Goal: Transaction & Acquisition: Purchase product/service

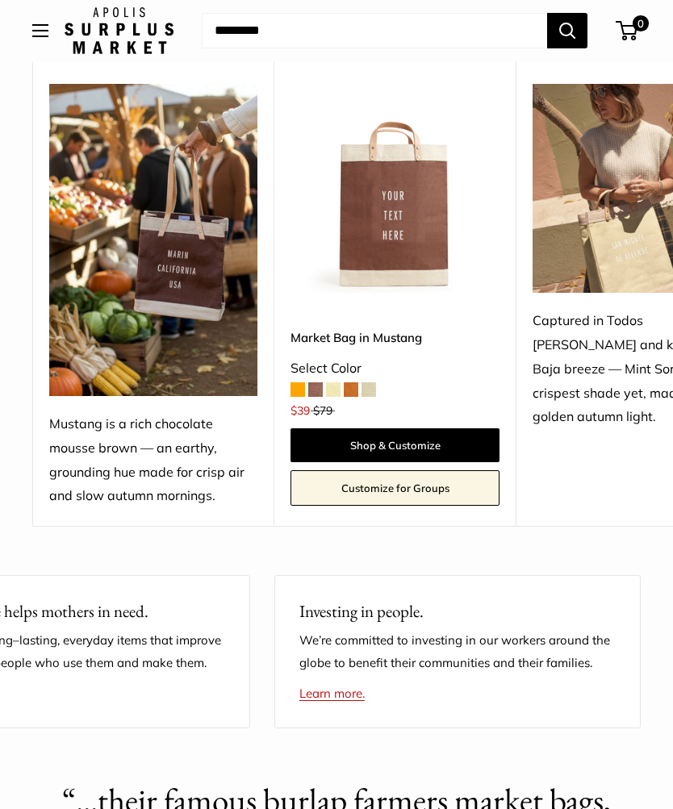
scroll to position [365, 0]
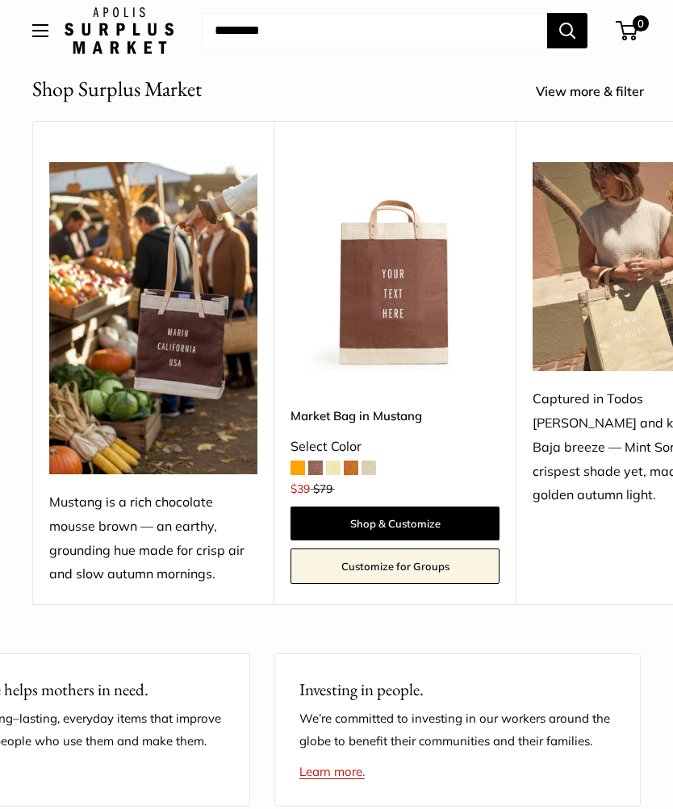
click at [422, 518] on link "Shop & Customize" at bounding box center [394, 524] width 209 height 34
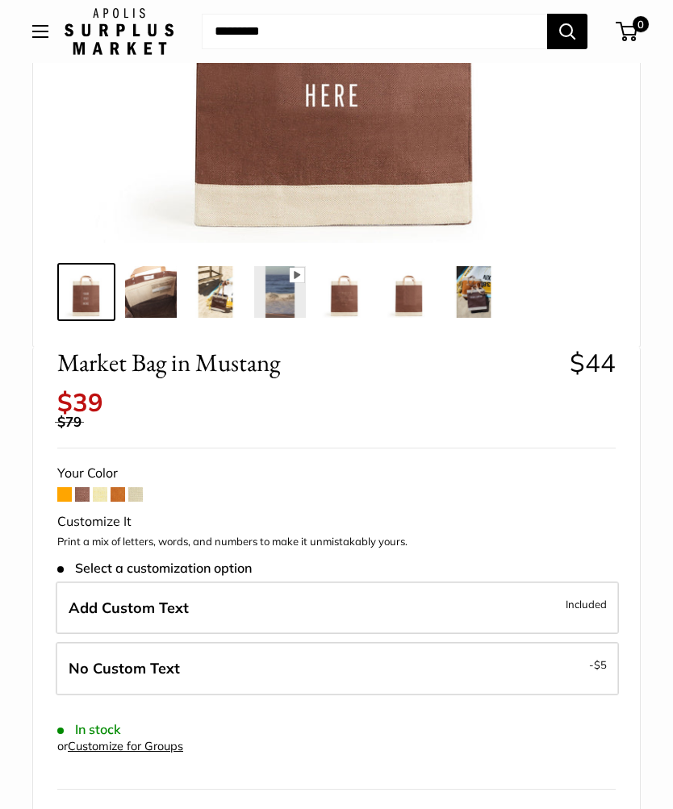
scroll to position [438, 0]
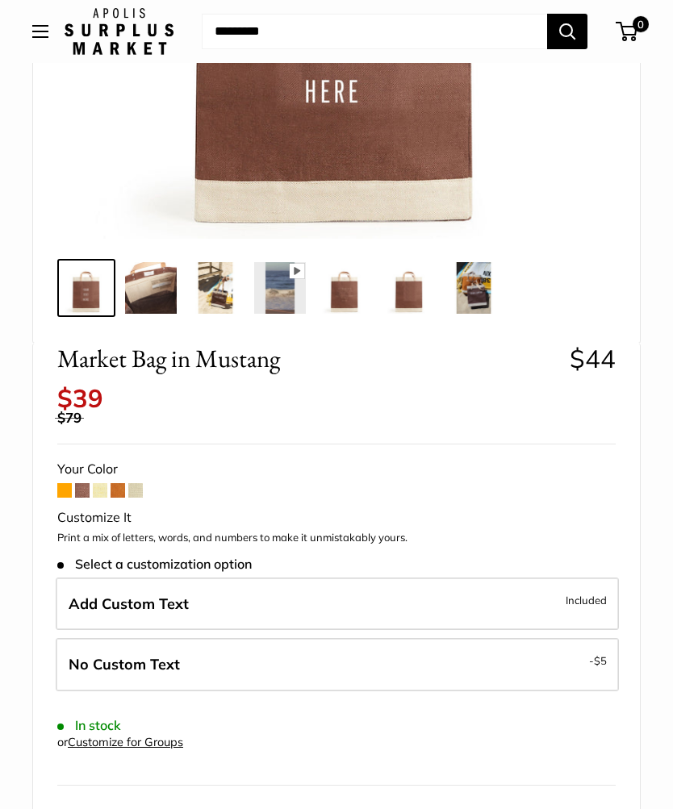
click at [583, 591] on span "Included" at bounding box center [586, 600] width 41 height 19
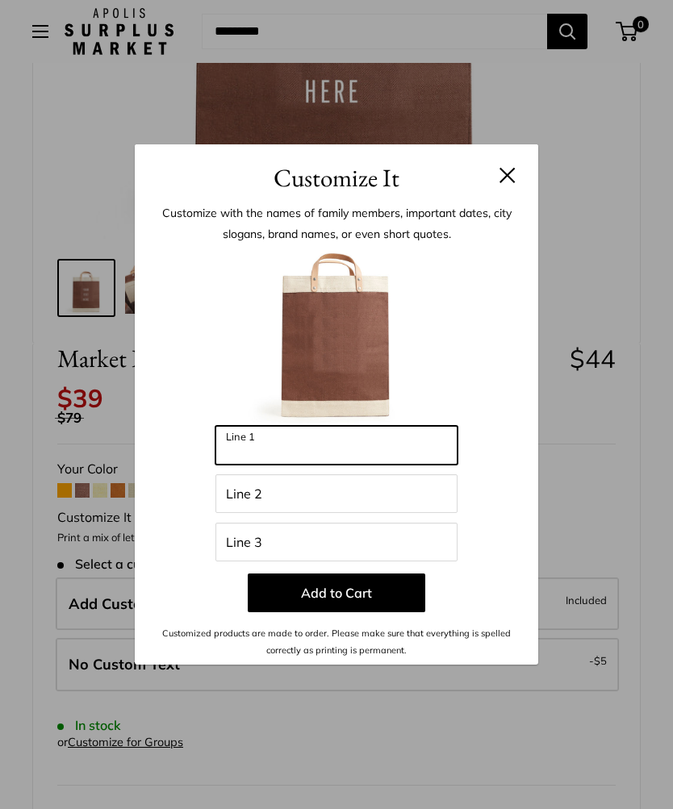
click at [330, 465] on input "Line 1" at bounding box center [336, 445] width 242 height 39
type input "********"
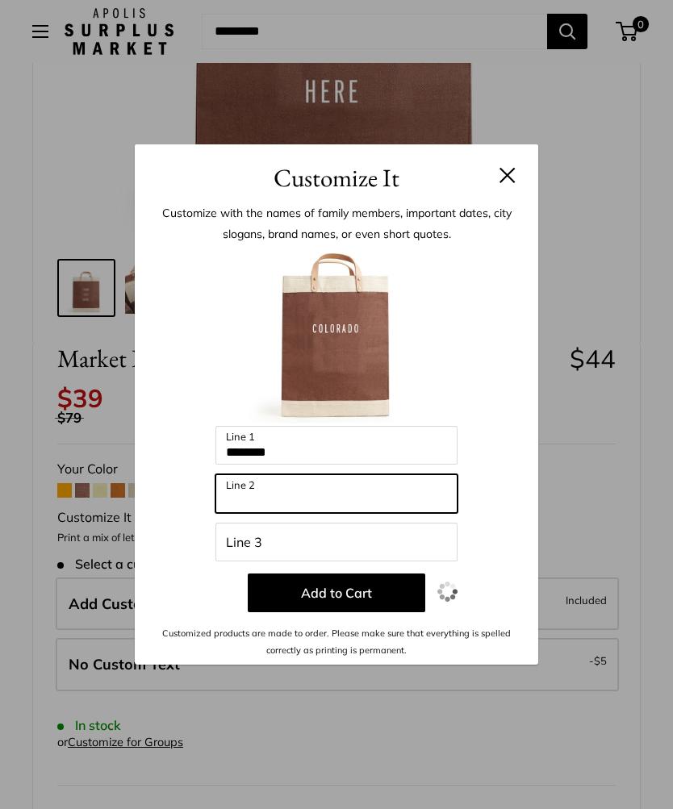
click at [348, 513] on input "Line 2" at bounding box center [336, 493] width 242 height 39
type input "*"
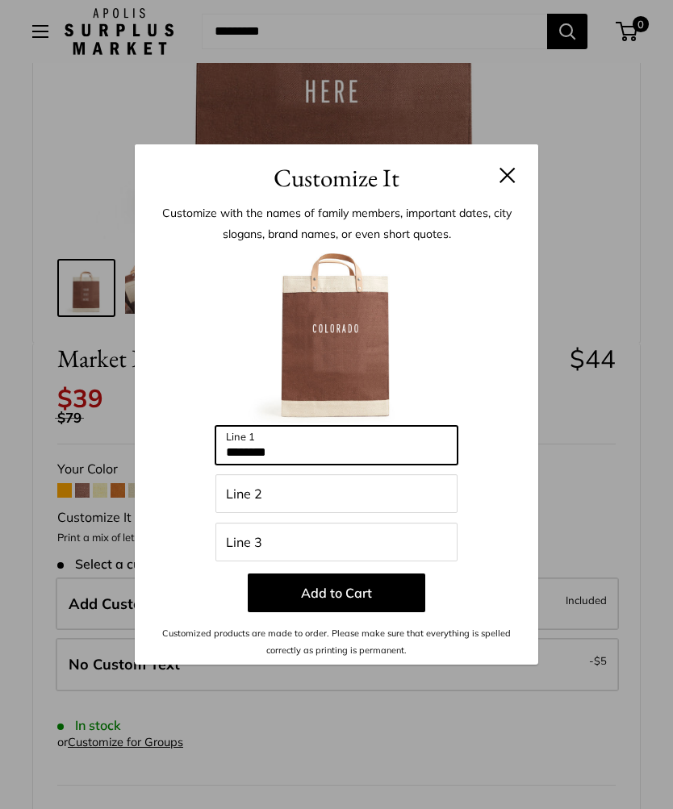
click at [331, 465] on input "********" at bounding box center [336, 445] width 242 height 39
type input "*"
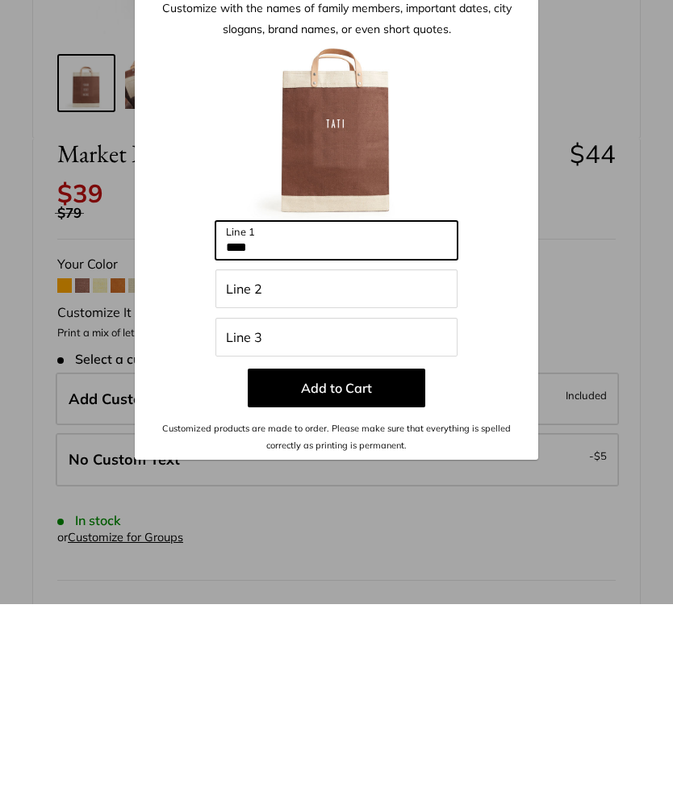
type input "****"
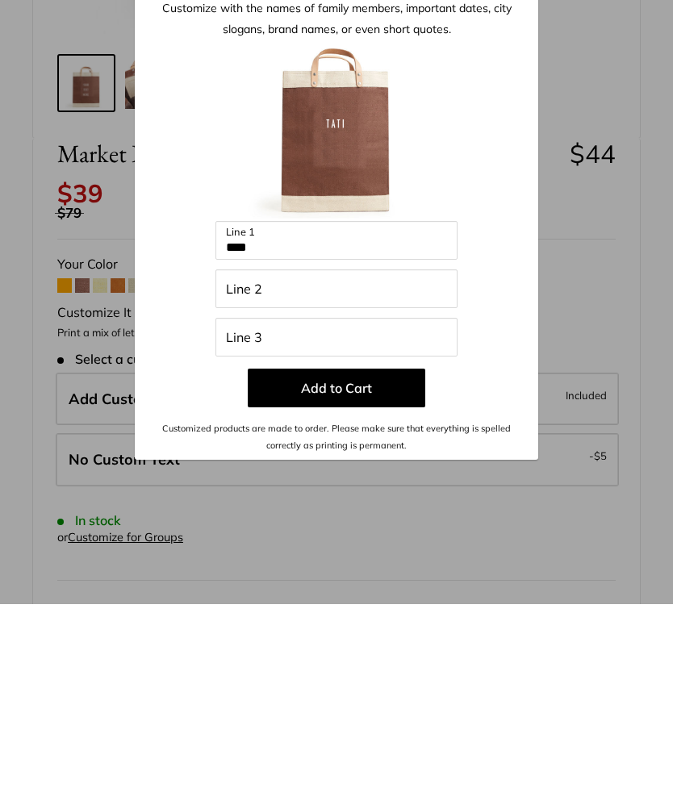
click at [378, 574] on button "Add to Cart" at bounding box center [336, 593] width 177 height 39
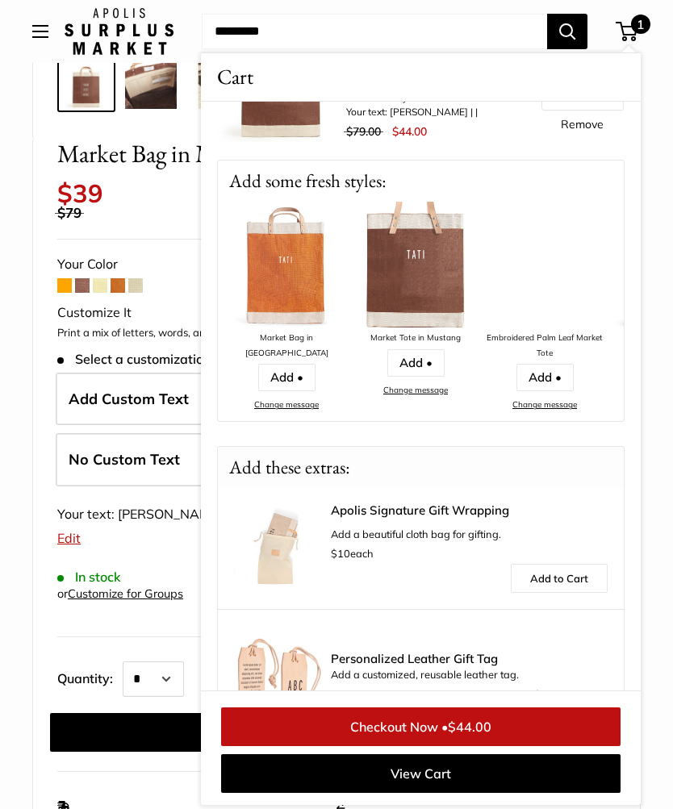
scroll to position [104, 0]
click at [431, 661] on span "Personalized Leather Gift Tag" at bounding box center [469, 658] width 277 height 13
click at [563, 688] on link "Customize Note" at bounding box center [570, 693] width 74 height 19
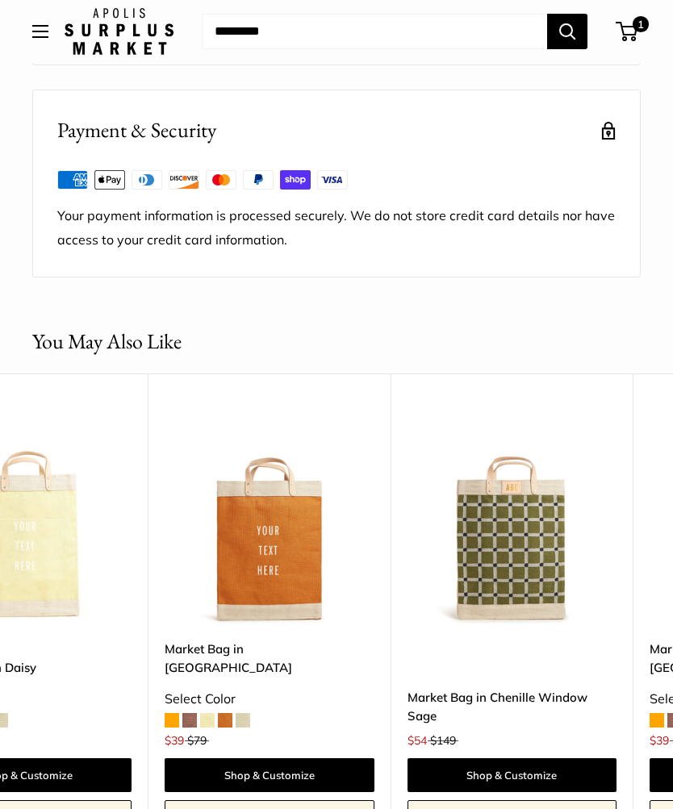
scroll to position [0, 365]
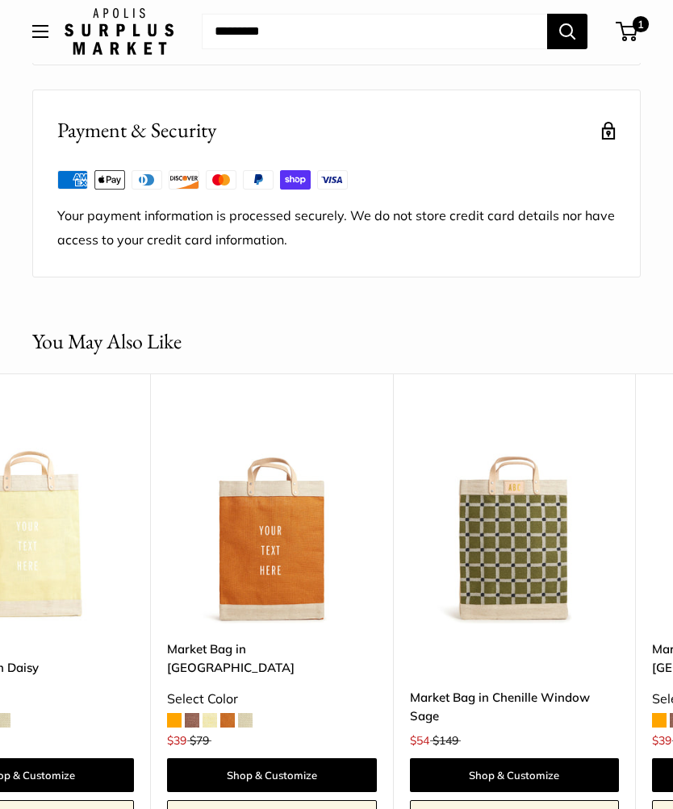
click at [541, 554] on img at bounding box center [514, 519] width 209 height 209
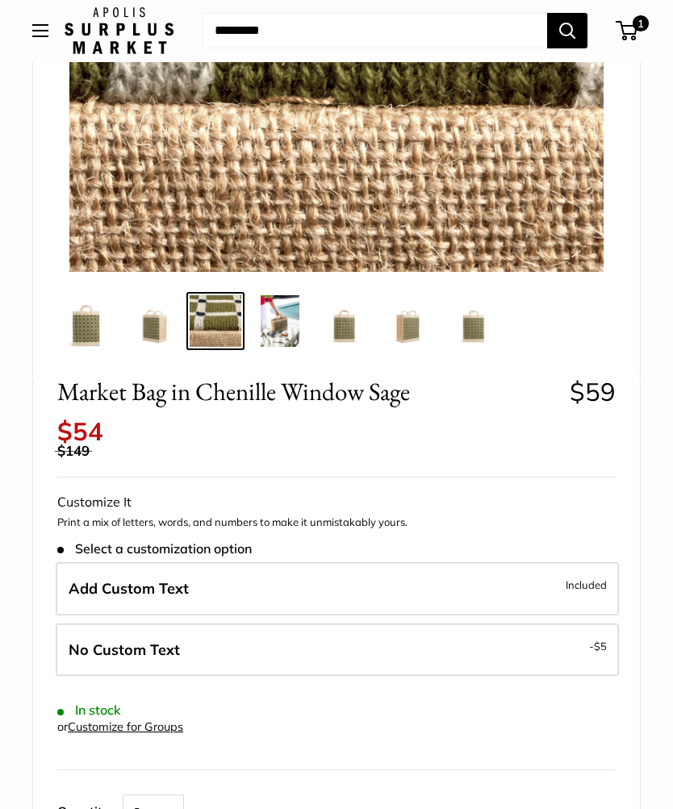
scroll to position [407, 0]
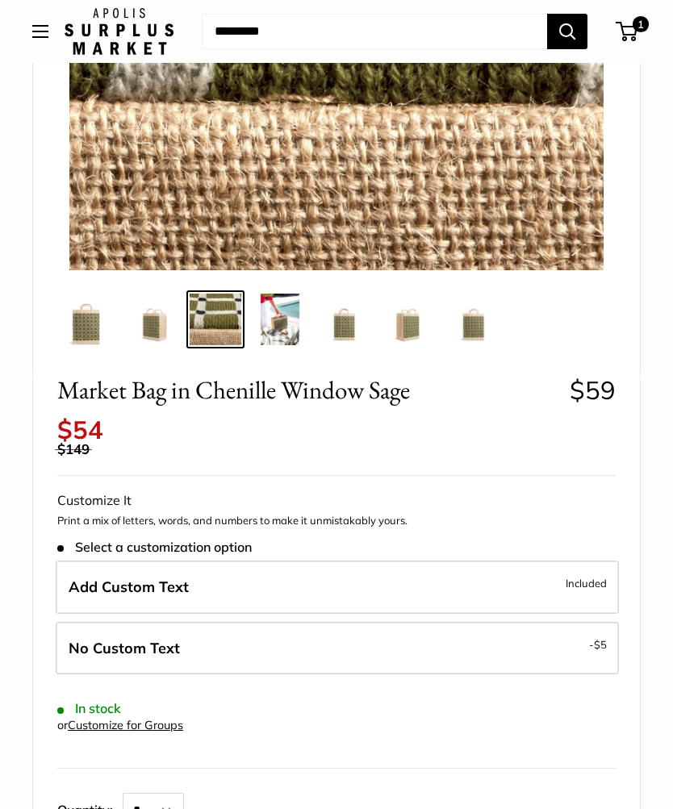
click at [596, 574] on span "Included" at bounding box center [586, 583] width 41 height 19
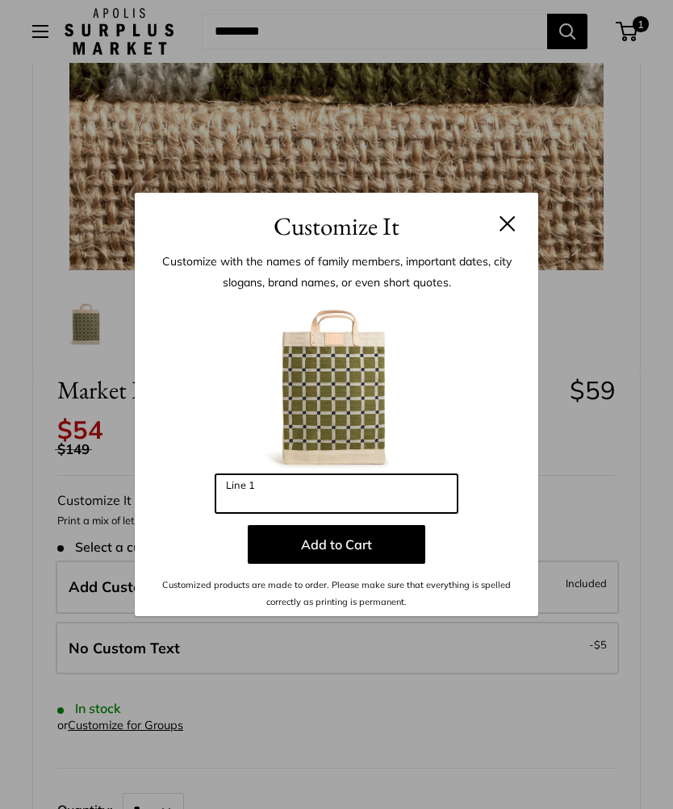
click at [331, 513] on input "Line 1" at bounding box center [336, 493] width 242 height 39
type input "***"
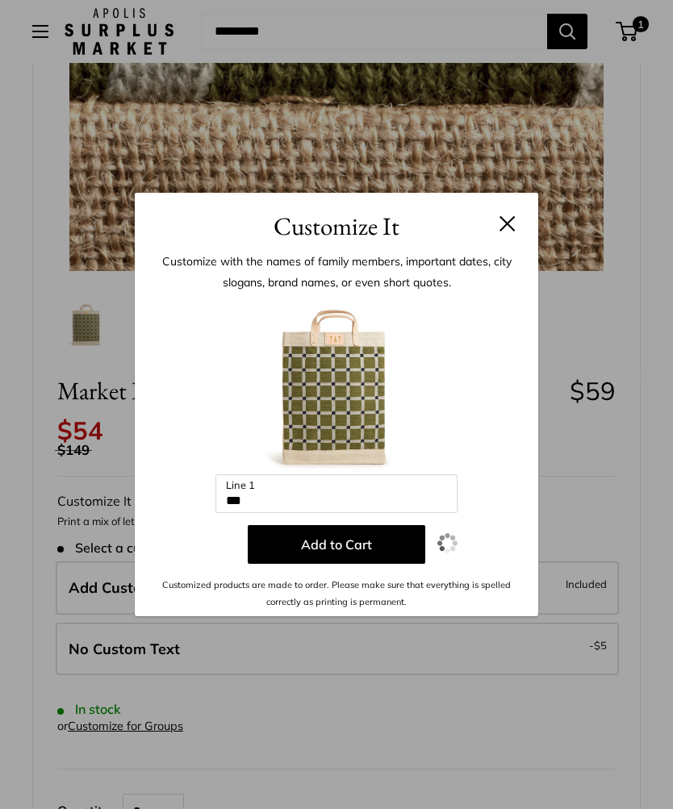
click at [359, 564] on button "Add to Cart" at bounding box center [336, 544] width 177 height 39
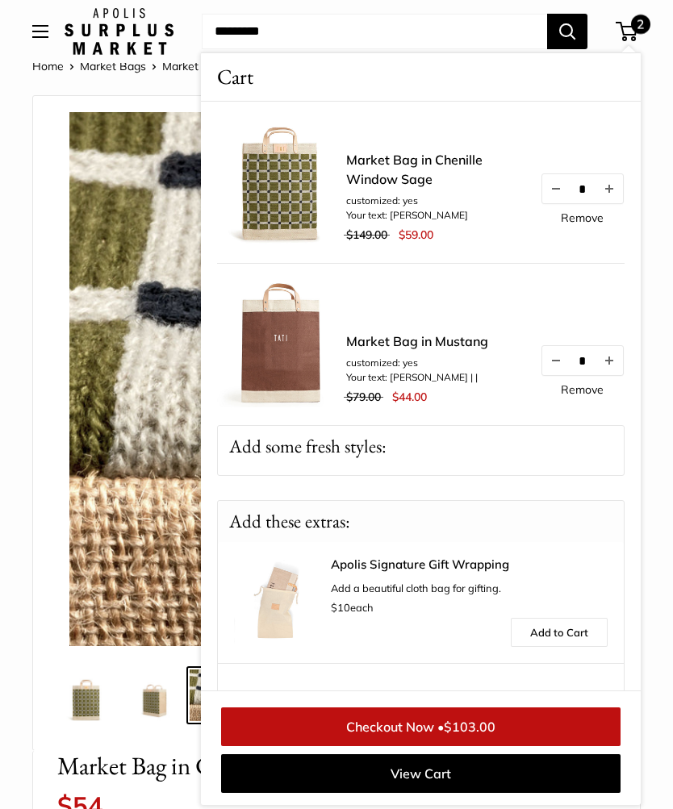
scroll to position [30, 0]
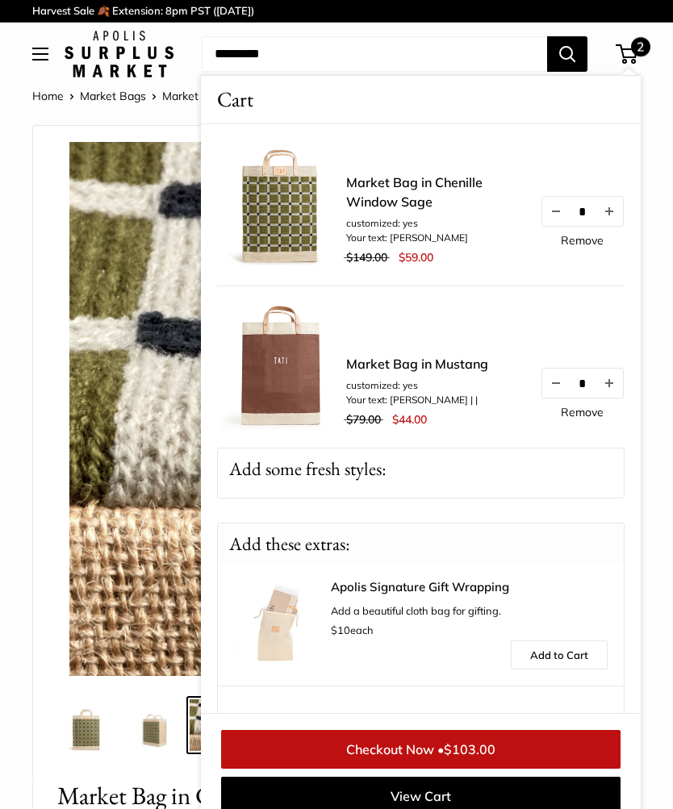
click at [113, 470] on img at bounding box center [336, 409] width 534 height 534
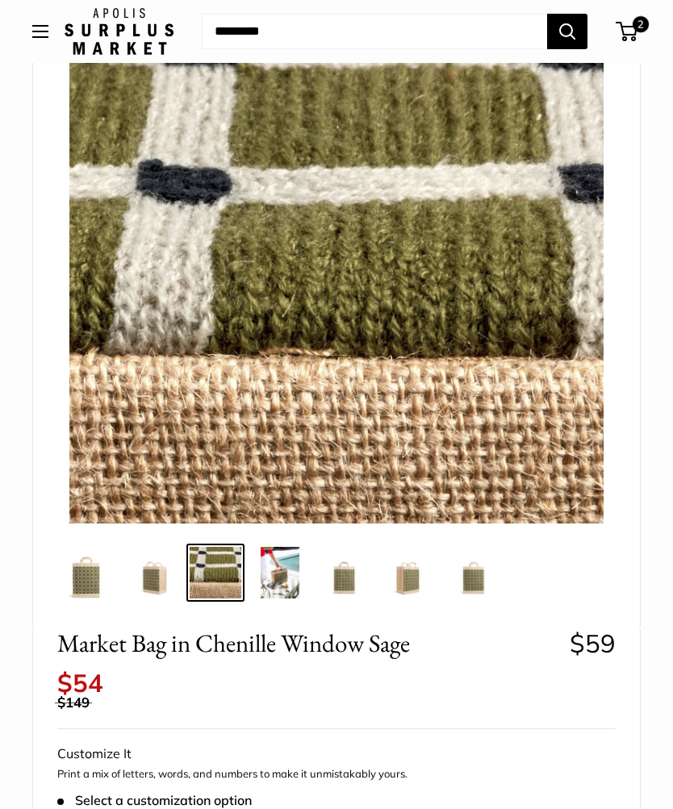
scroll to position [159, 0]
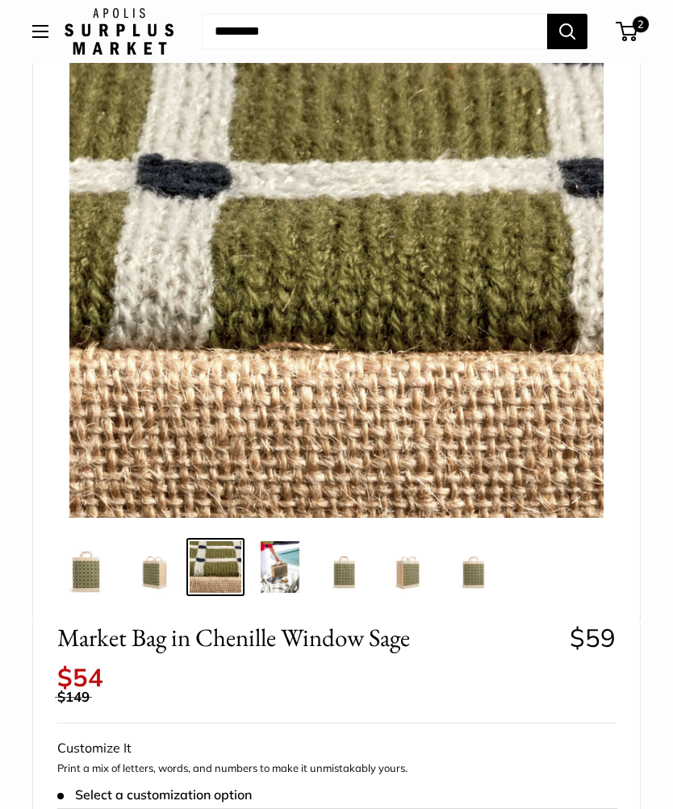
click at [484, 576] on img at bounding box center [474, 567] width 52 height 52
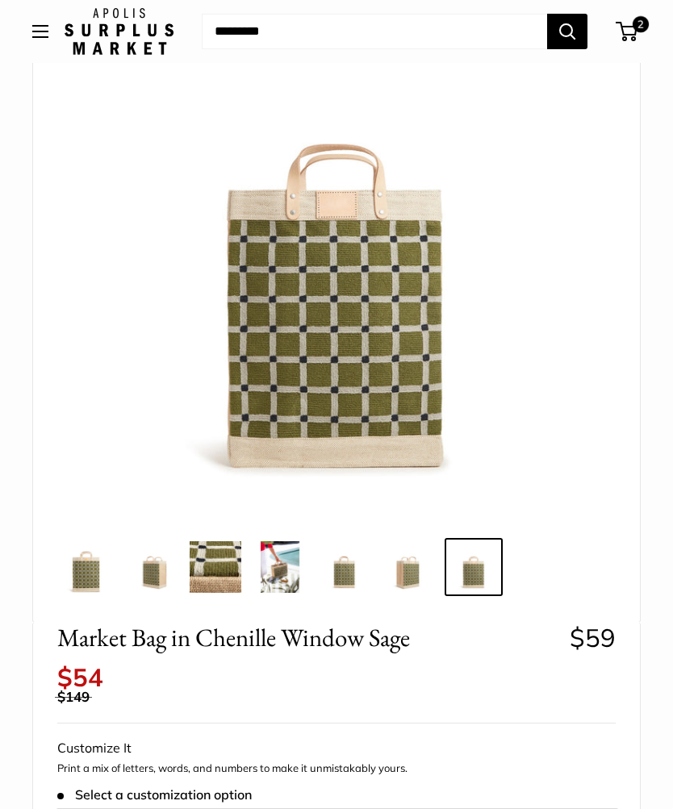
click at [284, 562] on img at bounding box center [280, 567] width 52 height 52
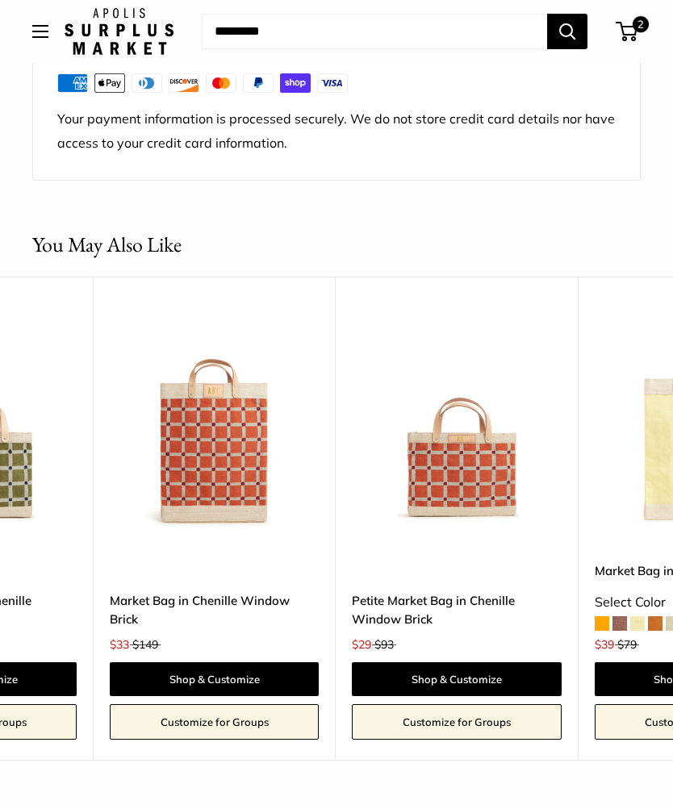
scroll to position [0, 169]
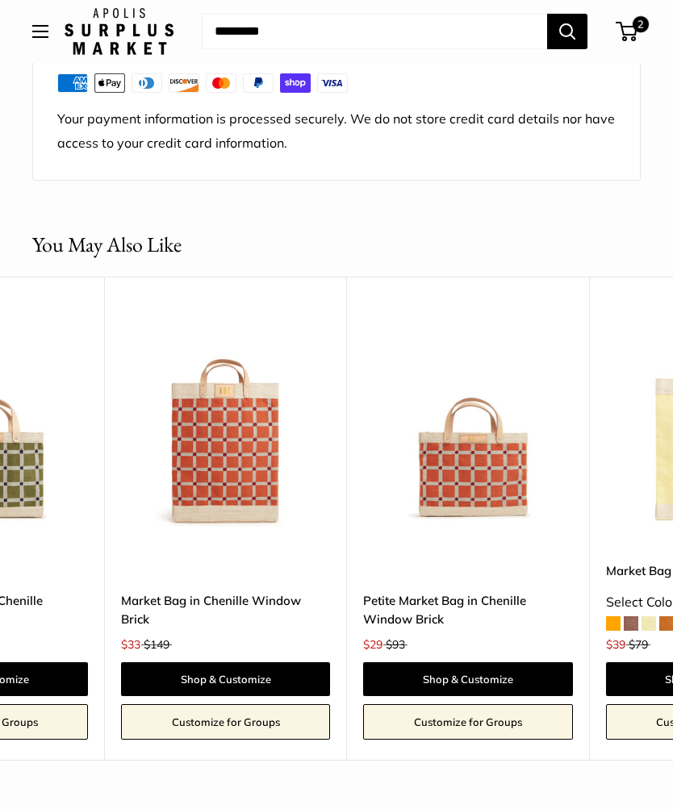
click at [272, 662] on link "Shop & Customize" at bounding box center [225, 679] width 209 height 34
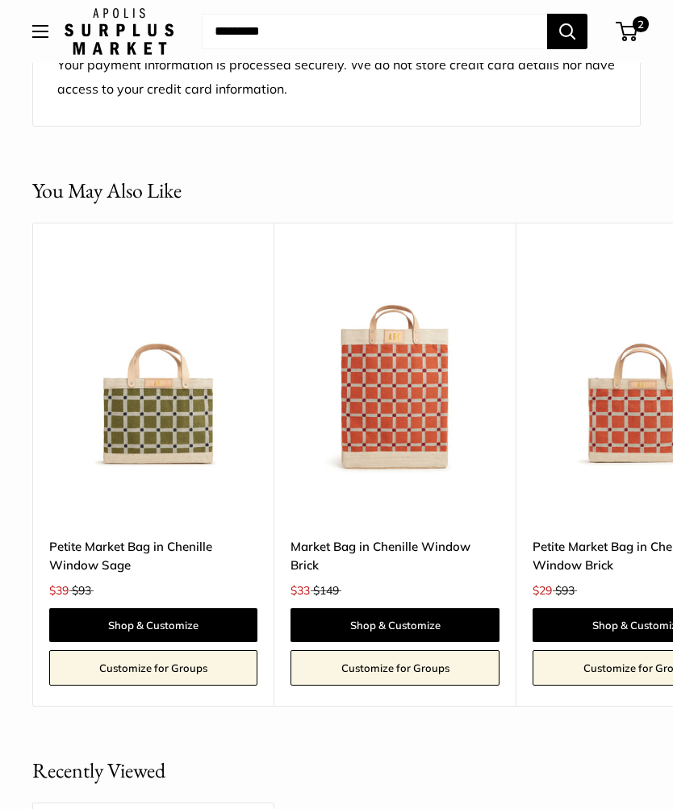
scroll to position [0, 0]
click at [128, 416] on img at bounding box center [153, 368] width 208 height 208
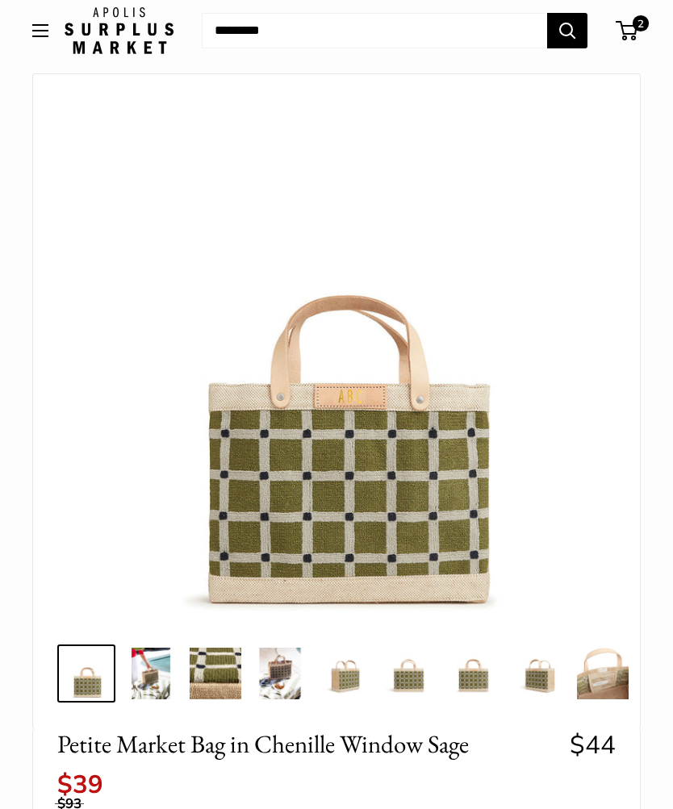
scroll to position [52, 0]
click at [165, 682] on img at bounding box center [151, 674] width 52 height 52
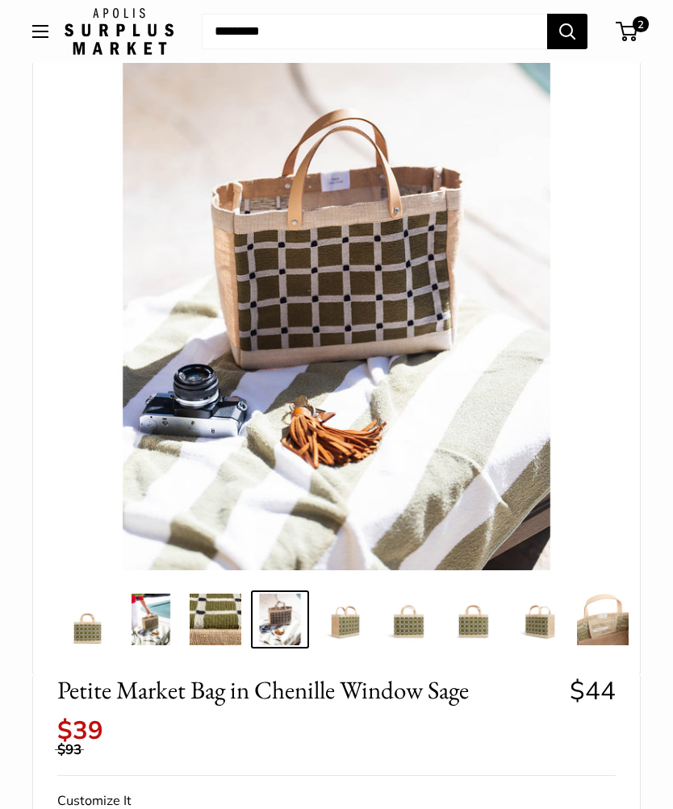
scroll to position [100, 0]
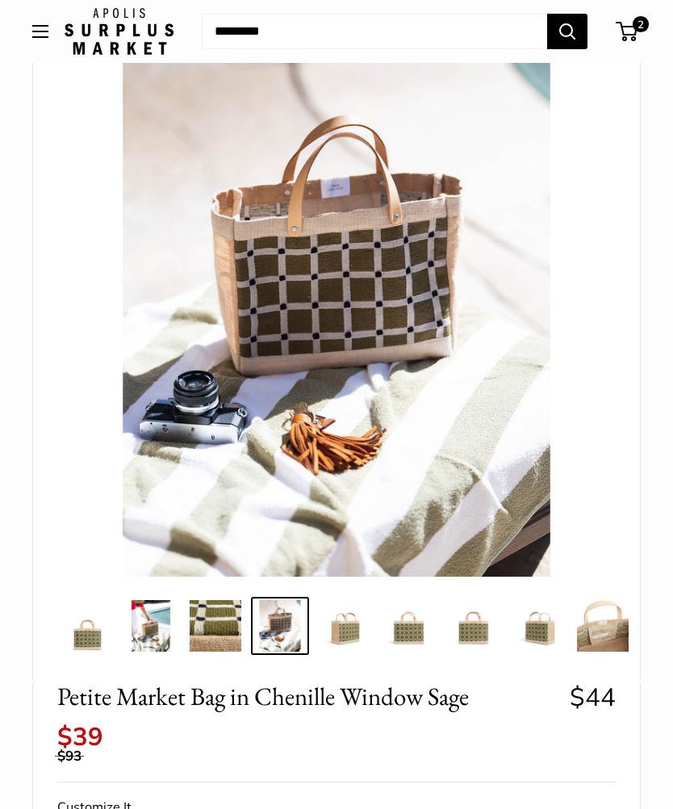
click at [171, 624] on img at bounding box center [151, 626] width 52 height 52
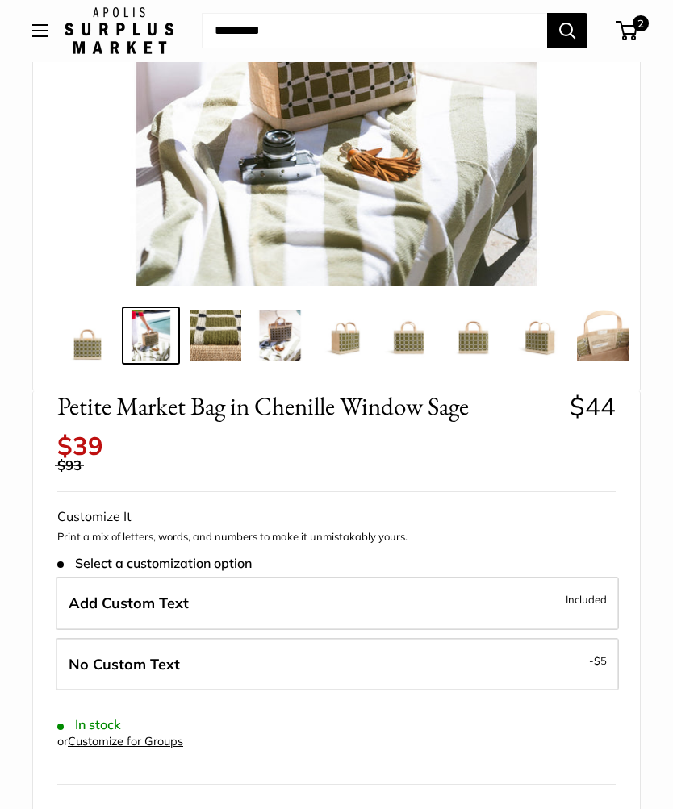
scroll to position [390, 0]
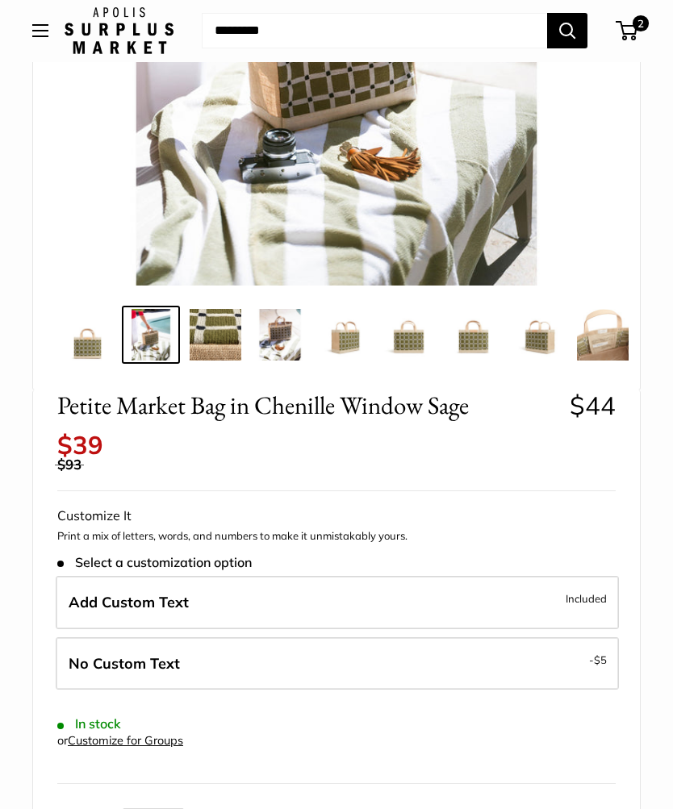
click at [71, 447] on span "$39" at bounding box center [80, 445] width 46 height 31
